Goal: Task Accomplishment & Management: Manage account settings

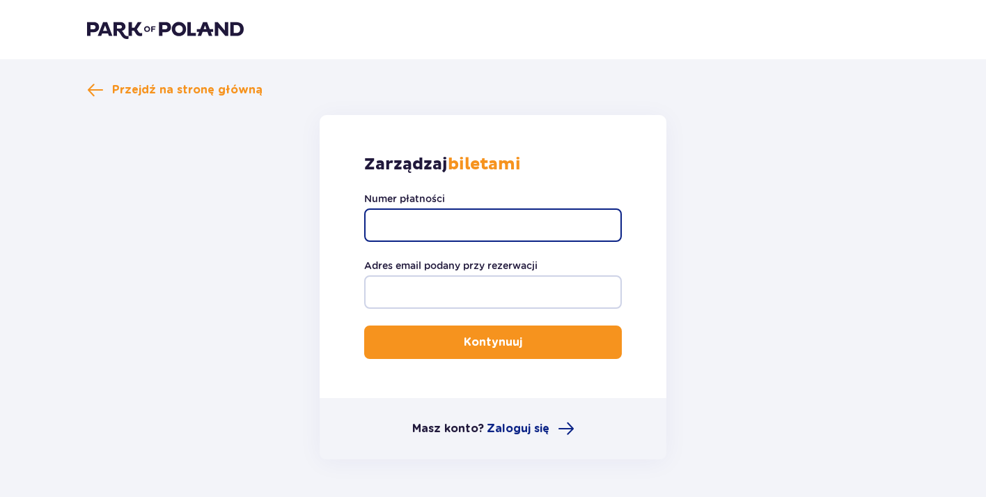
click at [439, 217] on input "Numer płatności" at bounding box center [493, 224] width 258 height 33
paste input "TR-VRC-J0AEMRX"
type input "TR-VRC-J0AEMRX"
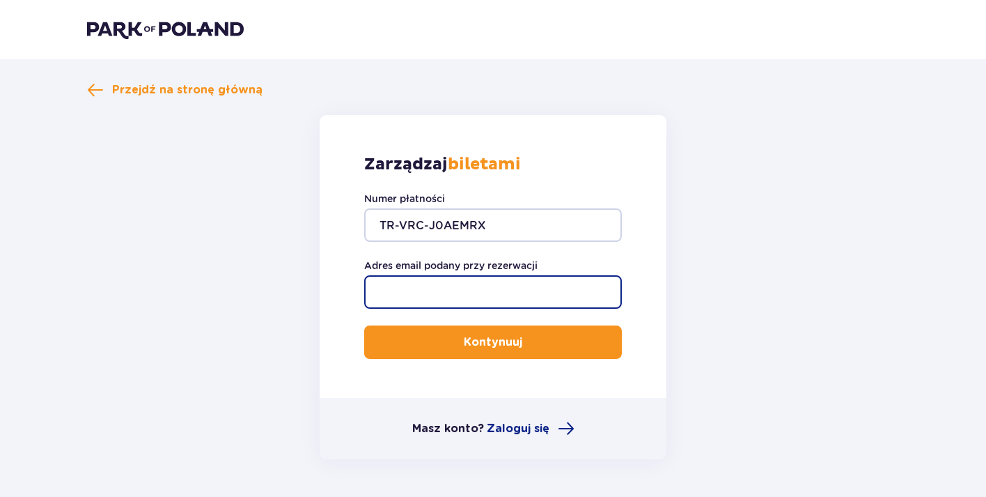
click at [438, 299] on input "Adres email podany przy rezerwacji" at bounding box center [493, 291] width 258 height 33
type input "[EMAIL_ADDRESS][DOMAIN_NAME]"
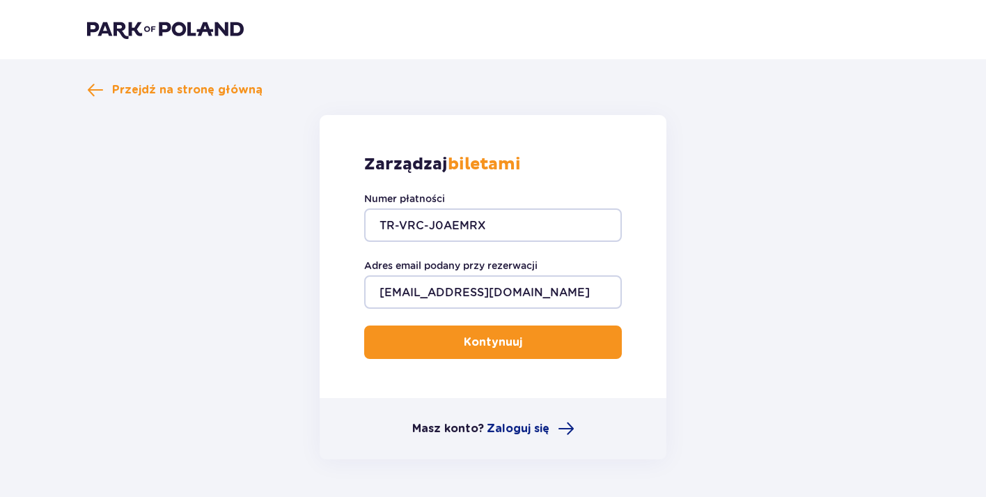
click at [422, 341] on button "Kontynuuj" at bounding box center [493, 341] width 258 height 33
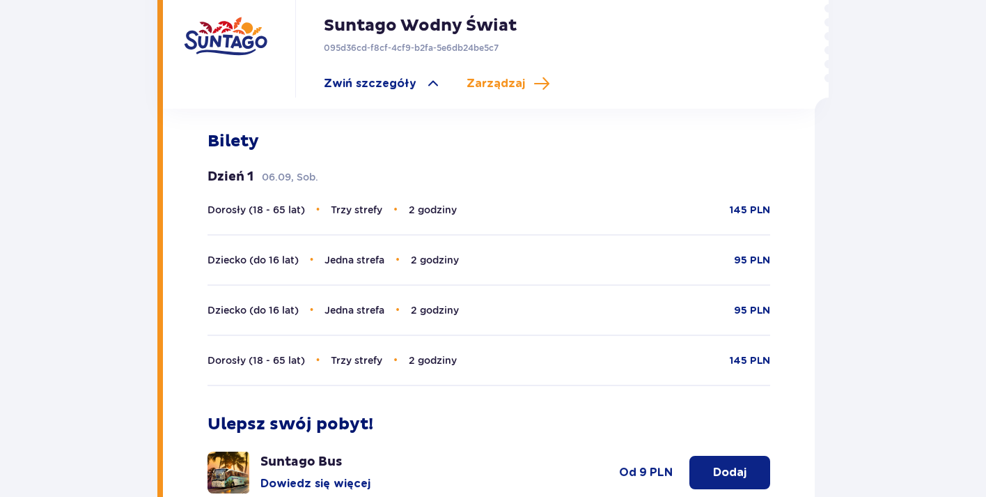
scroll to position [513, 0]
